Goal: Task Accomplishment & Management: Use online tool/utility

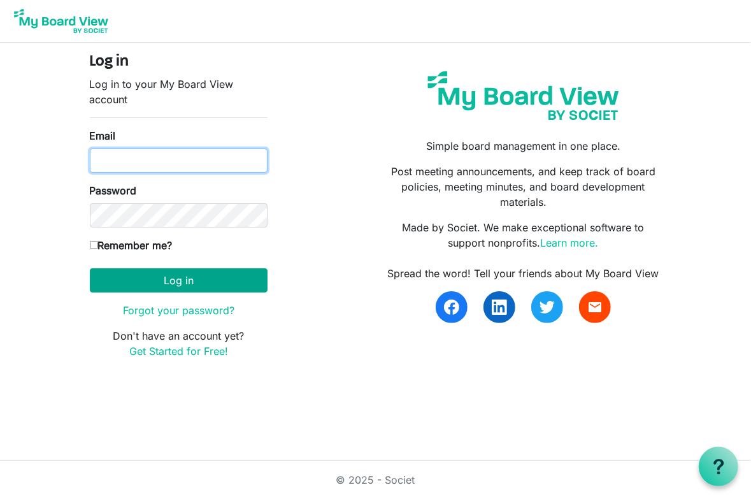
type input "llang@brantcountyspca.com"
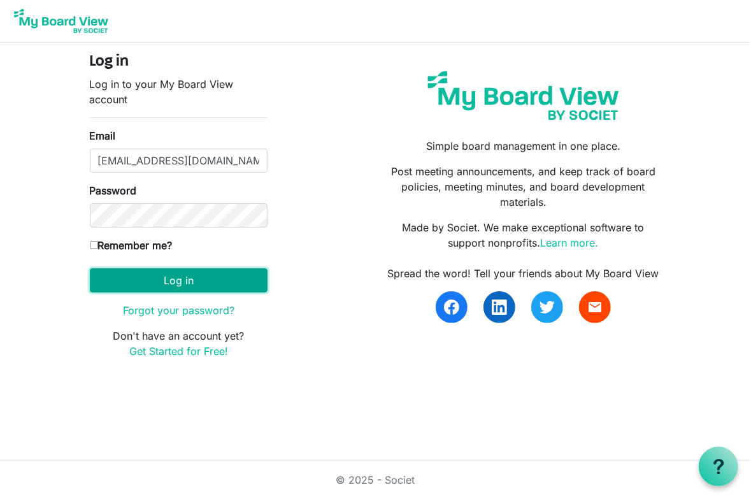
click at [177, 284] on button "Log in" at bounding box center [179, 280] width 178 height 24
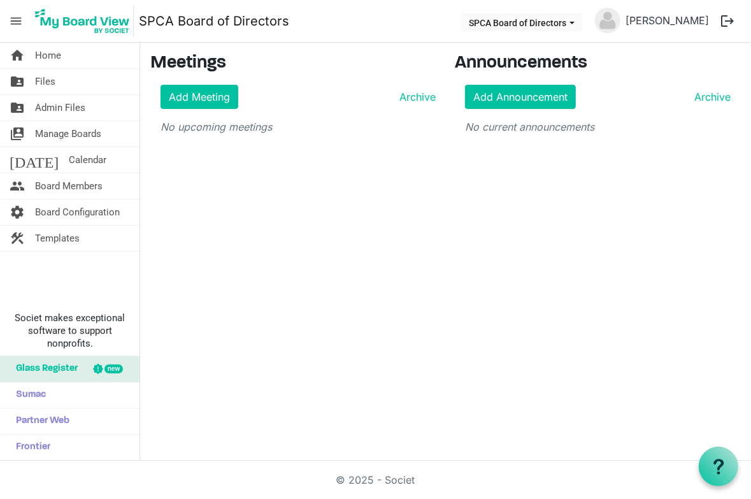
click at [196, 117] on div "Add Meeting Archive No upcoming meetings" at bounding box center [293, 110] width 286 height 50
click at [347, 268] on div "home Home folder_shared Files folder_shared Admin Files switch_account Manage B…" at bounding box center [375, 252] width 751 height 418
click at [56, 105] on span "Admin Files" at bounding box center [60, 107] width 50 height 25
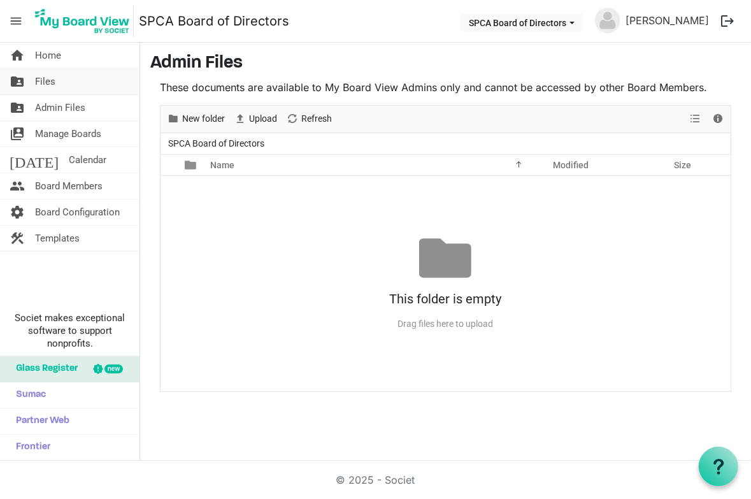
click at [33, 82] on link "folder_shared Files" at bounding box center [70, 81] width 140 height 25
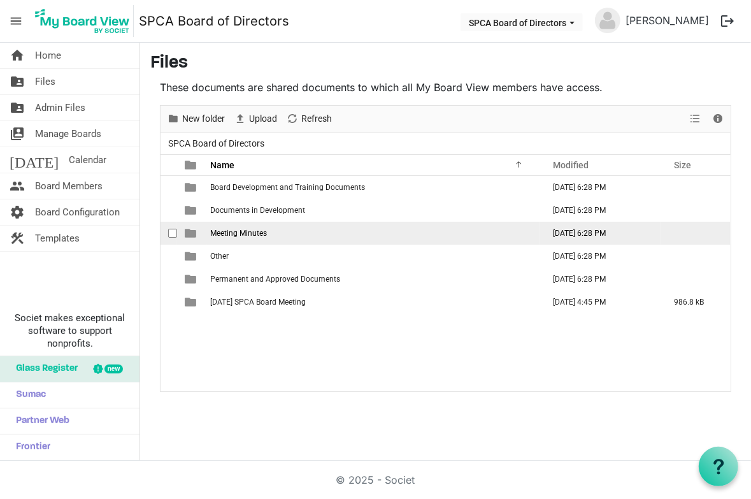
click at [227, 234] on span "Meeting Minutes" at bounding box center [238, 233] width 57 height 9
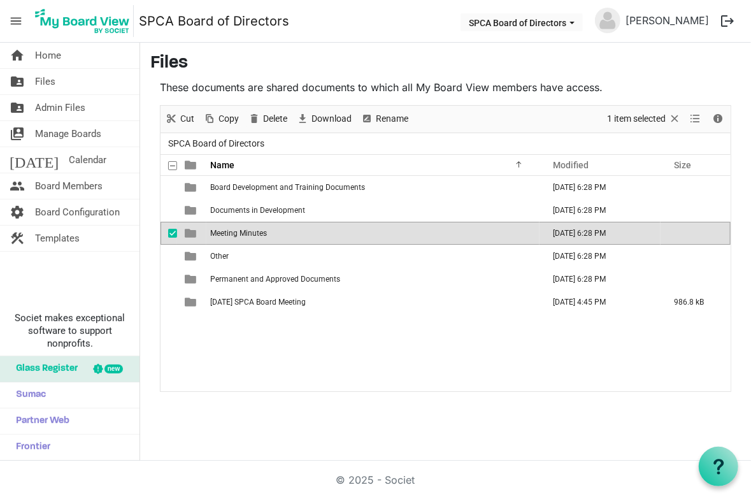
click at [227, 234] on span "Meeting Minutes" at bounding box center [238, 233] width 57 height 9
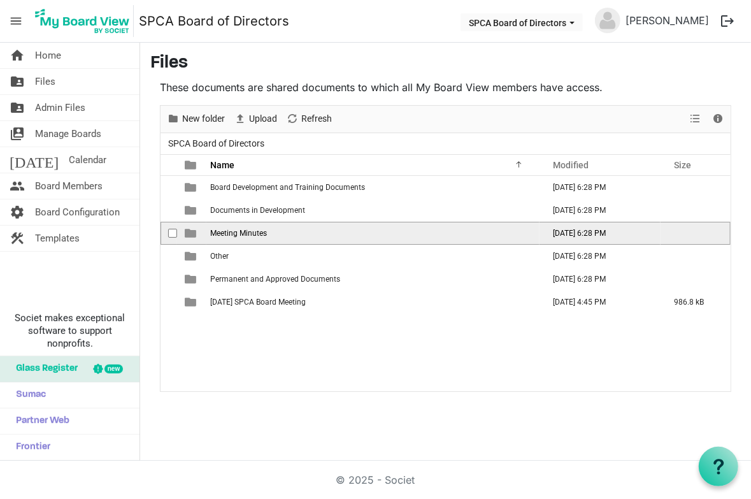
click at [227, 234] on span "Meeting Minutes" at bounding box center [238, 233] width 57 height 9
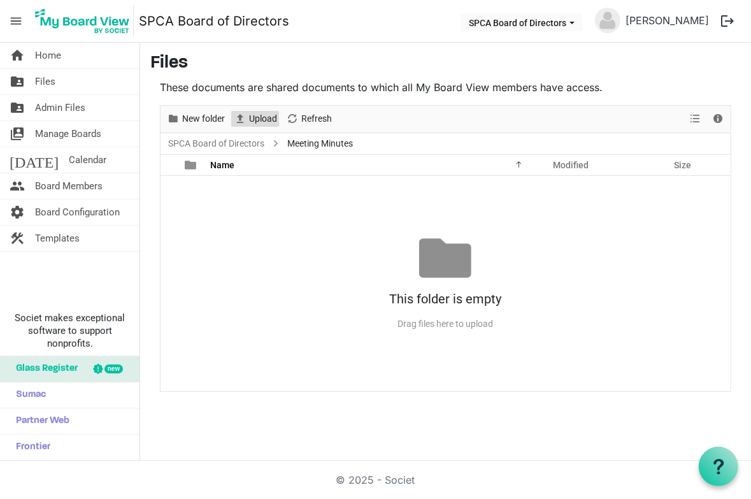
click at [259, 119] on span "Upload" at bounding box center [263, 119] width 31 height 16
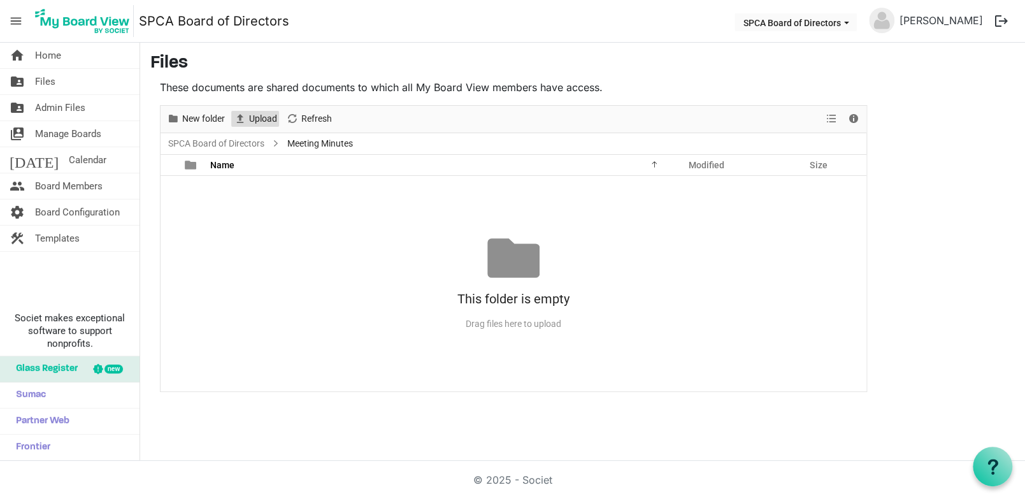
click at [260, 115] on span "Upload" at bounding box center [263, 119] width 31 height 16
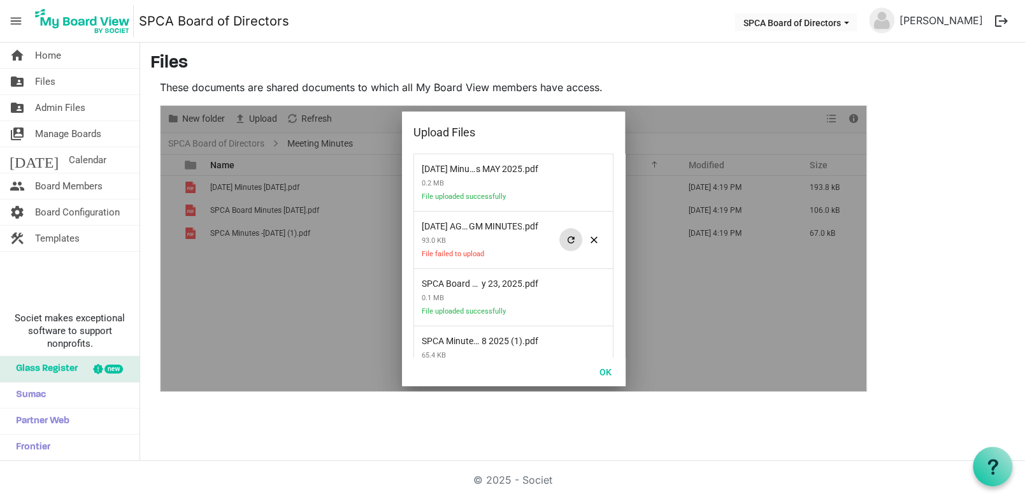
click at [560, 241] on span at bounding box center [570, 239] width 23 height 23
click at [605, 371] on button "OK" at bounding box center [605, 372] width 29 height 18
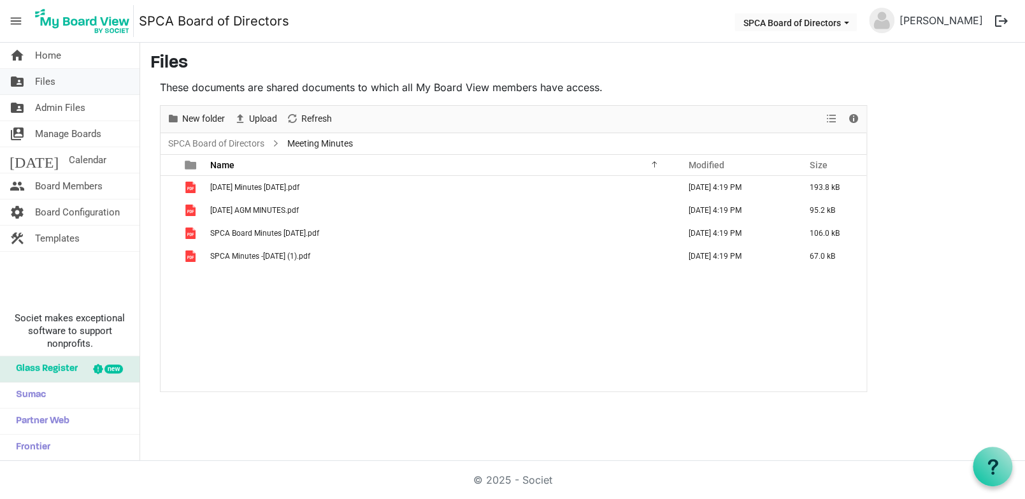
click at [47, 79] on span "Files" at bounding box center [45, 81] width 20 height 25
